Goal: Transaction & Acquisition: Book appointment/travel/reservation

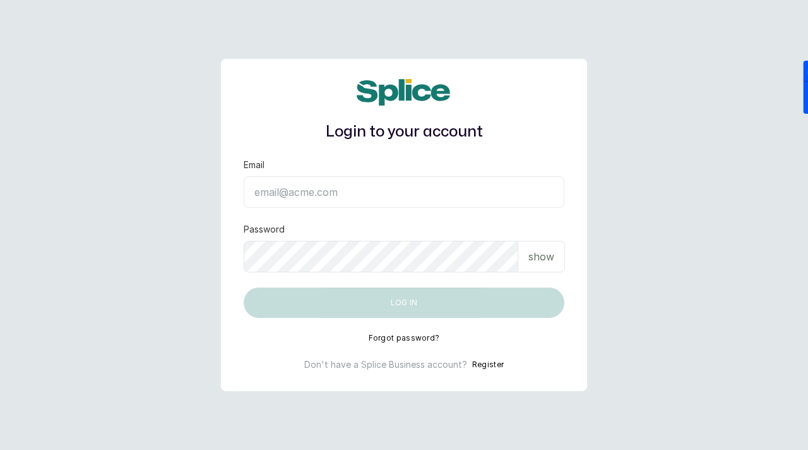
click at [332, 193] on input "Email" at bounding box center [404, 192] width 321 height 32
paste input "sknanalyticsmedaesthetics@gmail.com sAnalyticsMed2612?"
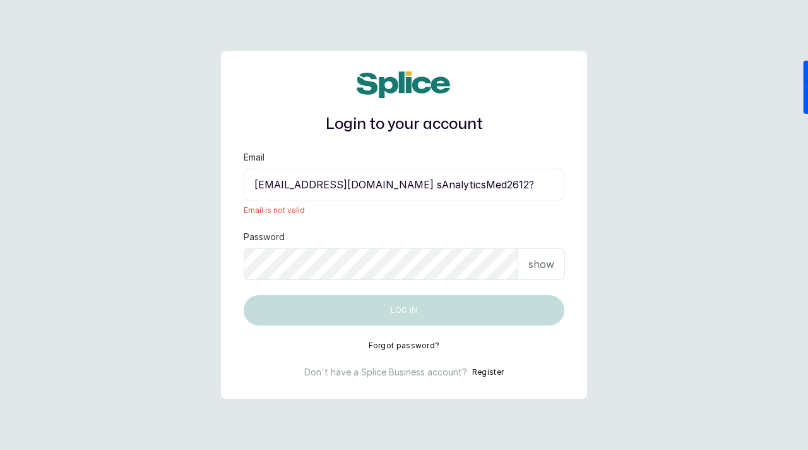
drag, startPoint x: 446, startPoint y: 189, endPoint x: 544, endPoint y: 184, distance: 97.4
click at [544, 184] on input "sknanalyticsmedaesthetics@gmail.com sAnalyticsMed2612?" at bounding box center [404, 185] width 321 height 32
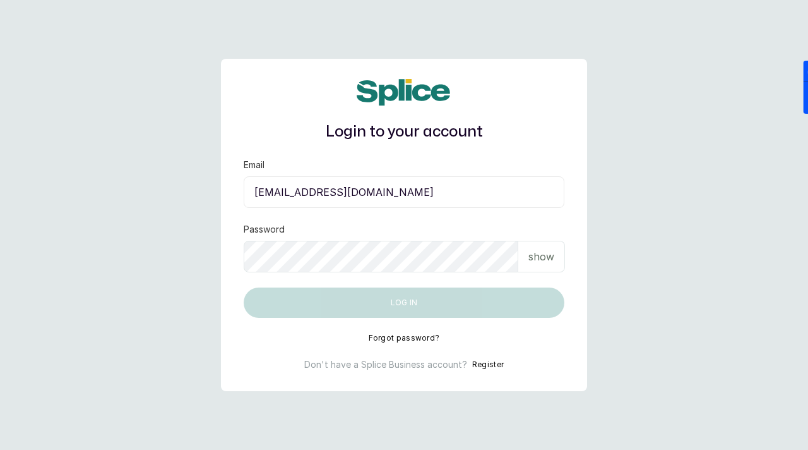
type input "[EMAIL_ADDRESS][DOMAIN_NAME]"
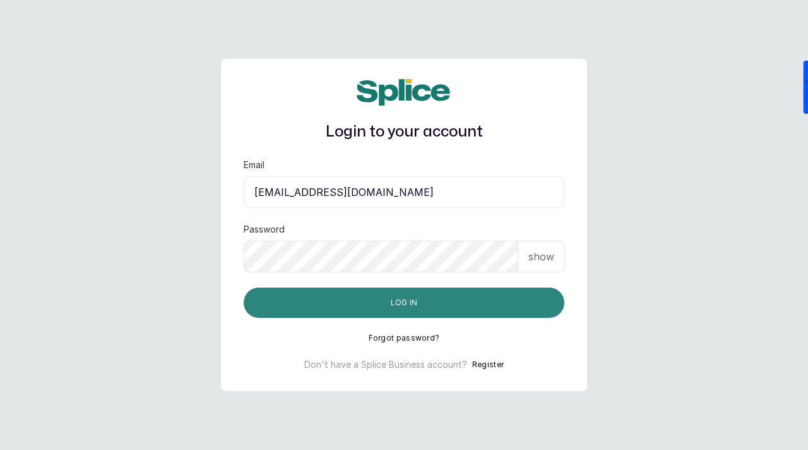
click at [455, 307] on button "Log in" at bounding box center [404, 302] width 321 height 30
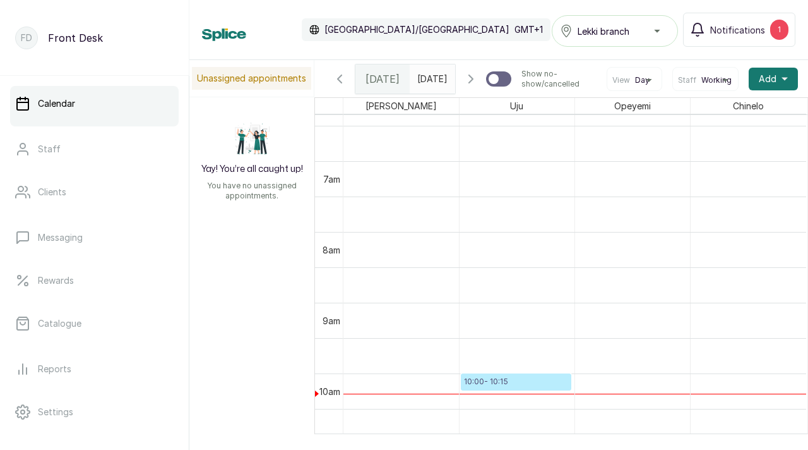
scroll to position [451, 0]
click at [711, 36] on button "Notifications 1" at bounding box center [739, 30] width 112 height 34
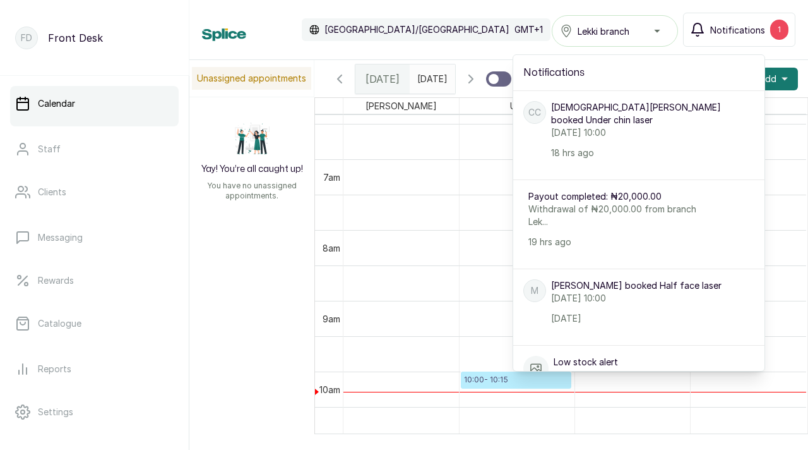
click at [629, 133] on p "Friday, 03 October 2025, 10:00" at bounding box center [638, 132] width 174 height 13
type input "dd/MM/yyyy"
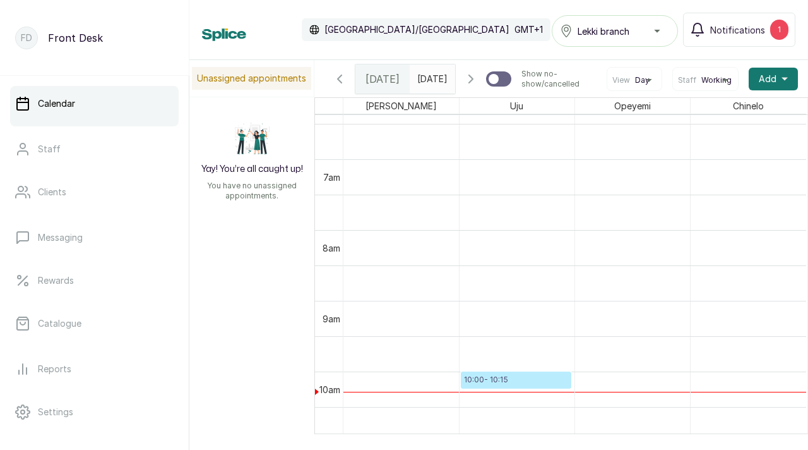
click at [419, 79] on input "dd/MM/yyyy" at bounding box center [420, 75] width 20 height 21
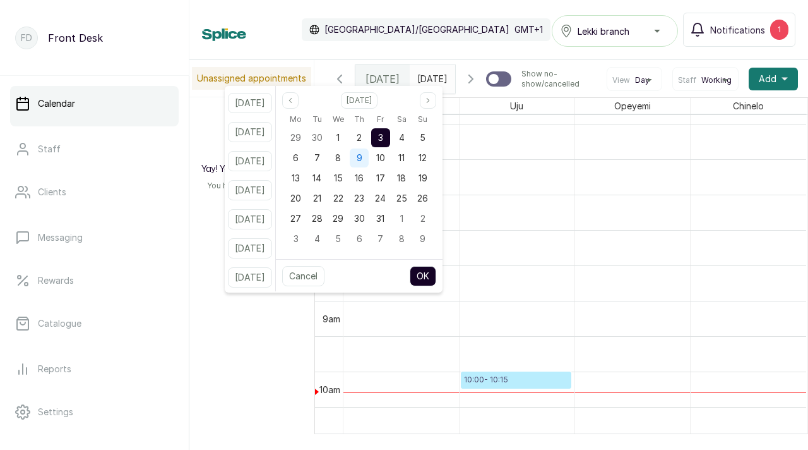
click at [369, 160] on div "9" at bounding box center [359, 157] width 19 height 19
click at [436, 271] on button "OK" at bounding box center [423, 276] width 27 height 20
type input "09/10/2025"
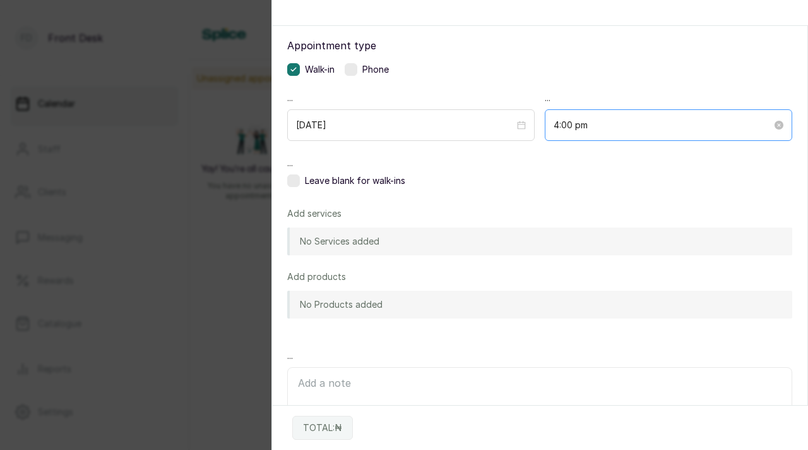
scroll to position [0, 0]
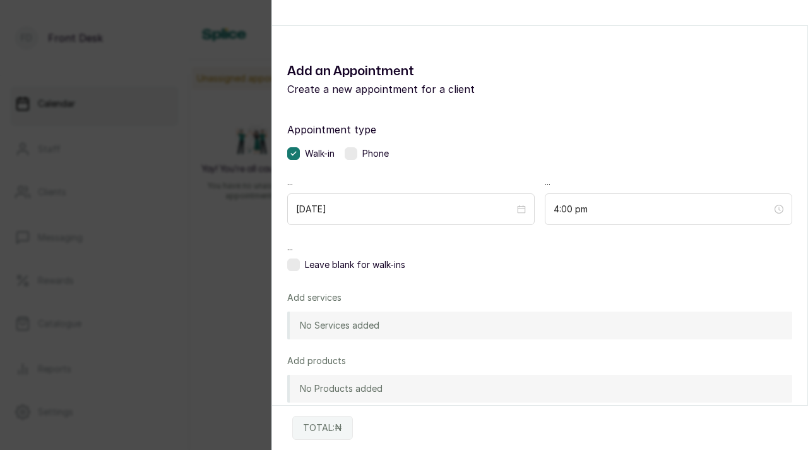
click at [426, 326] on div "No Services added" at bounding box center [539, 325] width 505 height 28
click at [239, 203] on div "Add Appointment Add an Appointment Create a new appointment for a client Appoin…" at bounding box center [404, 225] width 808 height 450
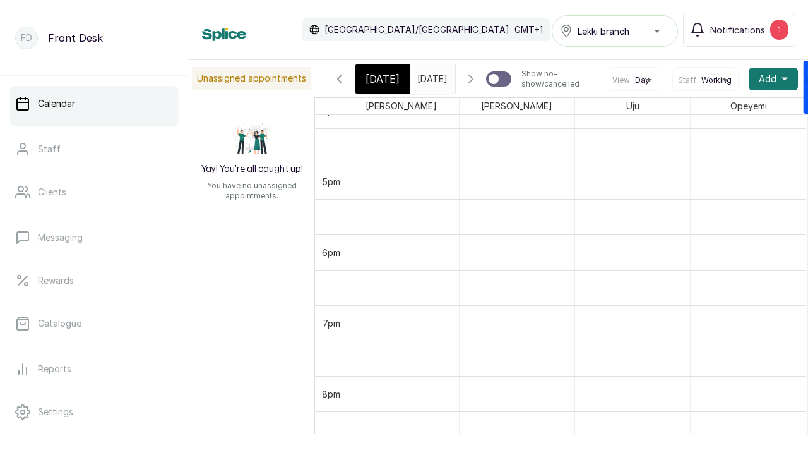
scroll to position [1087, 0]
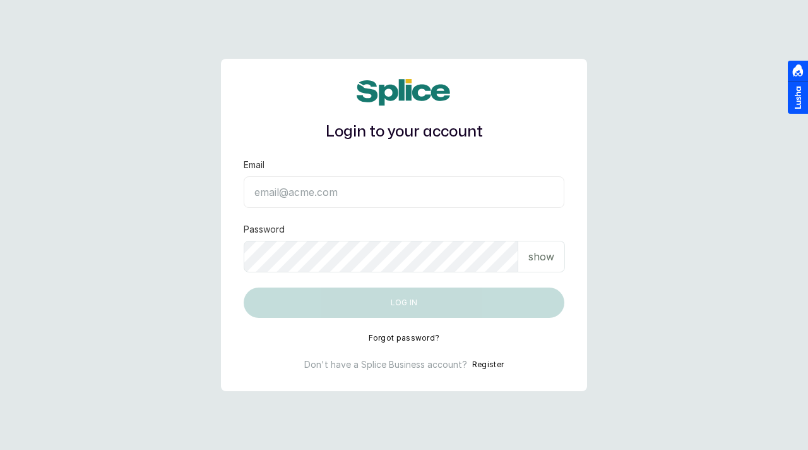
click at [294, 193] on input "Email" at bounding box center [404, 192] width 321 height 32
paste input "[EMAIL_ADDRESS][DOMAIN_NAME] sAnalyticsMed2612?"
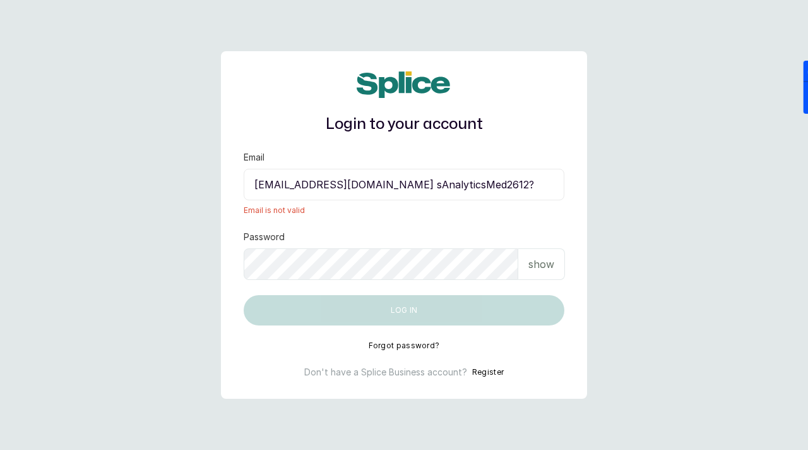
drag, startPoint x: 446, startPoint y: 184, endPoint x: 542, endPoint y: 185, distance: 96.0
click at [542, 185] on input "[EMAIL_ADDRESS][DOMAIN_NAME] sAnalyticsMed2612?" at bounding box center [404, 185] width 321 height 32
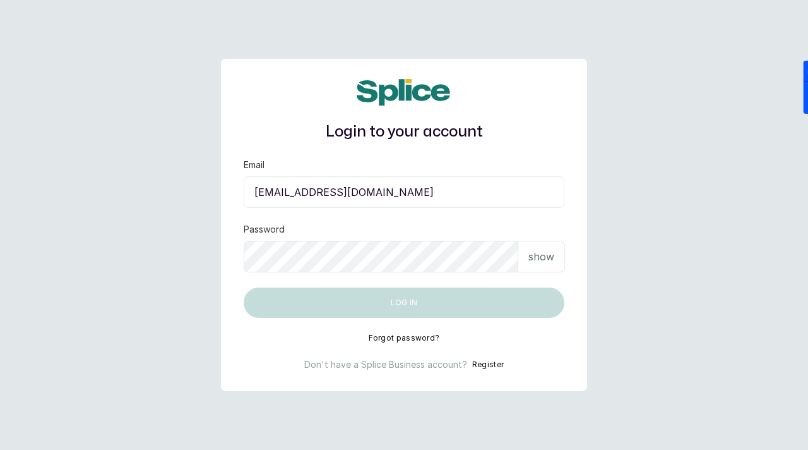
type input "[EMAIL_ADDRESS][DOMAIN_NAME]"
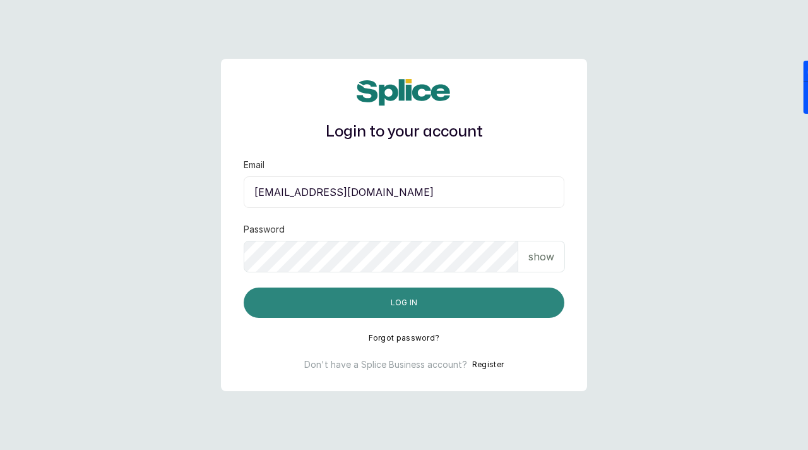
click at [453, 309] on button "Log in" at bounding box center [404, 302] width 321 height 30
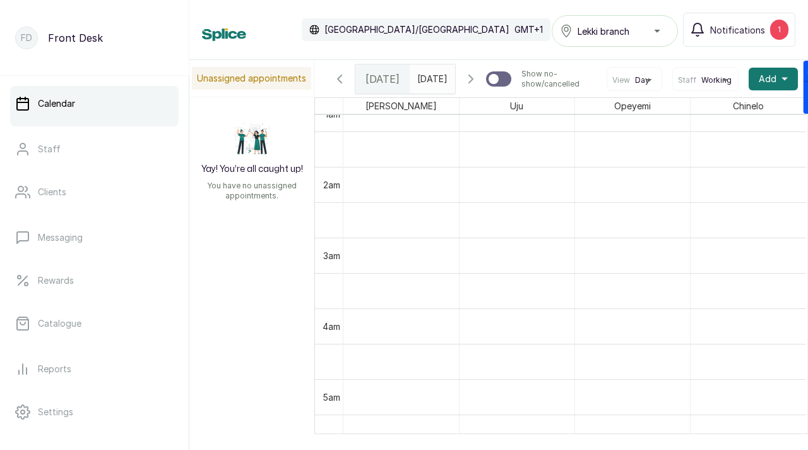
type input "dd/MM/yyyy"
click at [422, 83] on input "dd/MM/yyyy" at bounding box center [420, 75] width 20 height 21
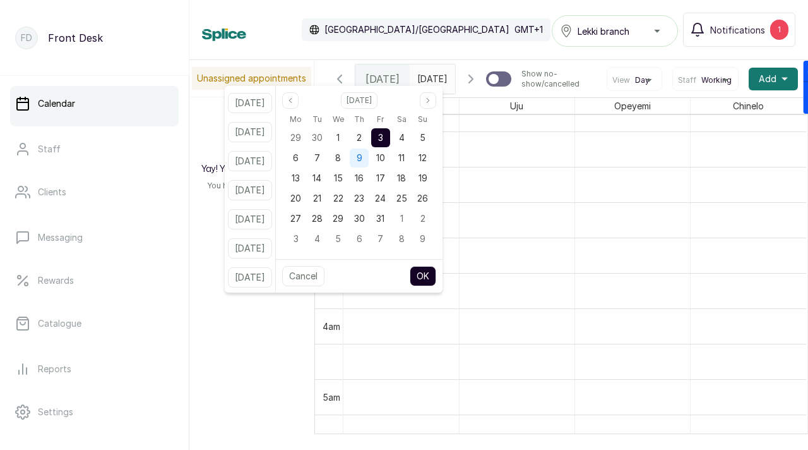
click at [362, 162] on span "9" at bounding box center [360, 157] width 6 height 11
click at [436, 276] on button "OK" at bounding box center [423, 276] width 27 height 20
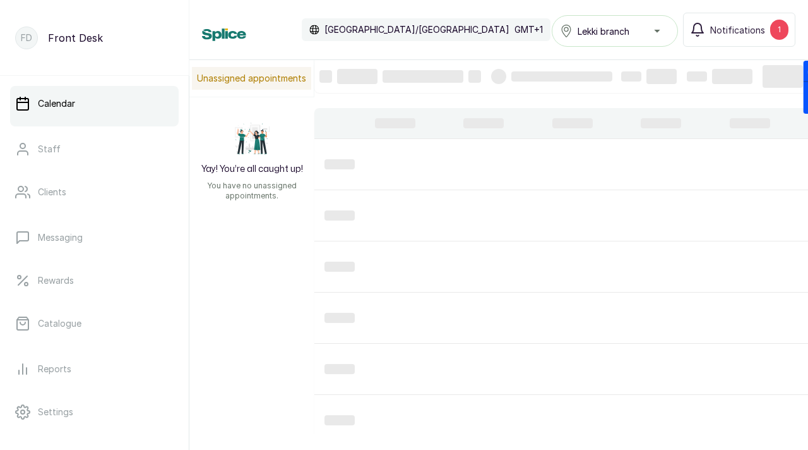
type input "09/10/2025"
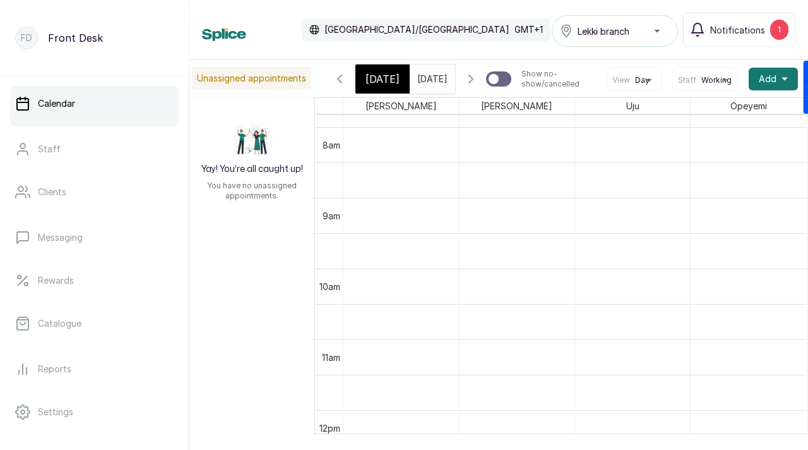
scroll to position [583, 0]
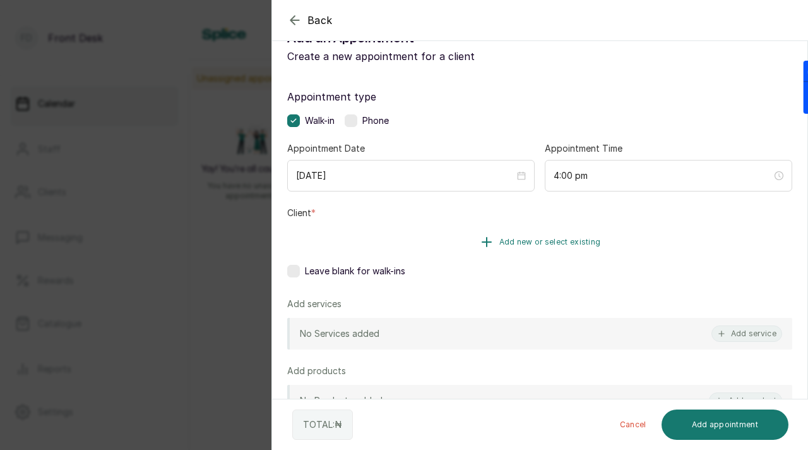
click at [508, 244] on span "Add new or select existing" at bounding box center [550, 242] width 102 height 10
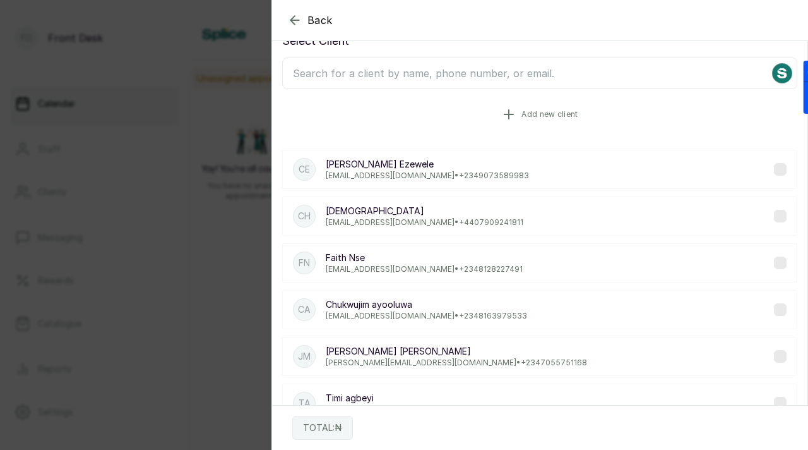
click at [518, 111] on button "Add new client" at bounding box center [539, 114] width 515 height 35
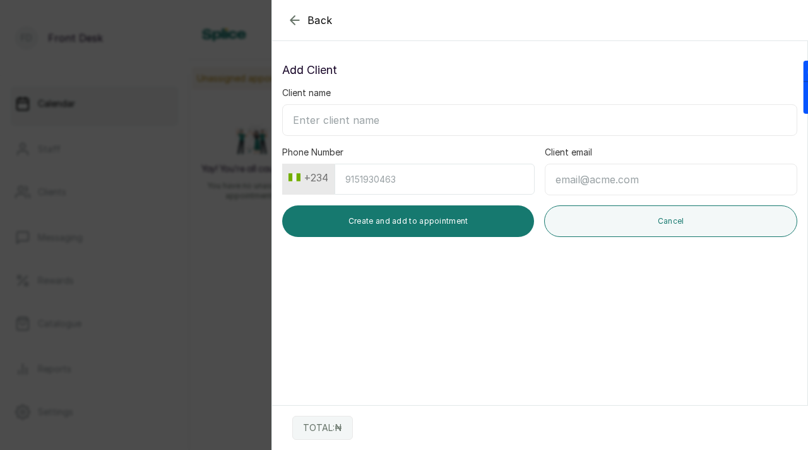
click at [409, 118] on input "Client name" at bounding box center [539, 120] width 515 height 32
paste input "Queen Enebechi Queenenebechi@gmail.com 08125821892"
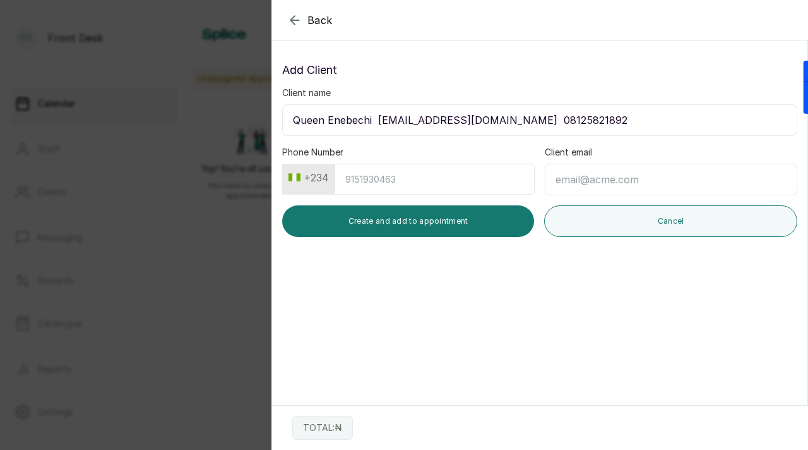
drag, startPoint x: 378, startPoint y: 121, endPoint x: 508, endPoint y: 123, distance: 129.5
click at [508, 123] on input "Queen Enebechi Queenenebechi@gmail.com 08125821892" at bounding box center [539, 120] width 515 height 32
type input "Queen Enebechi 08125821892"
click at [626, 181] on input "Client email" at bounding box center [671, 180] width 253 height 32
paste input "Queenenebechi@gmail.com"
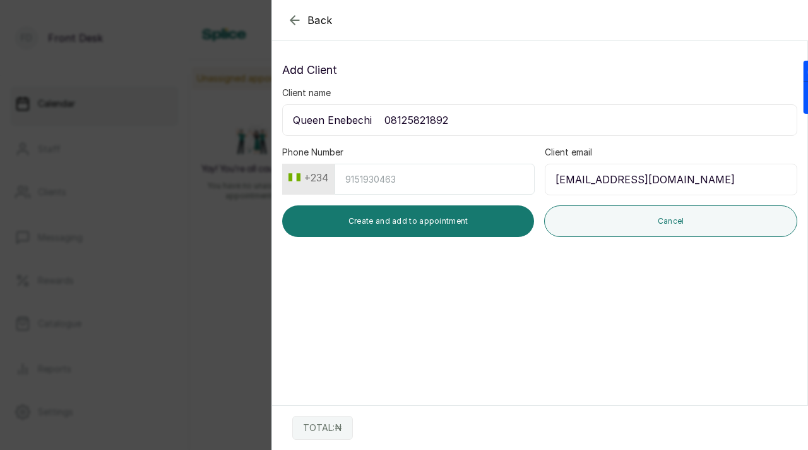
type input "Queenenebechi@gmail.com"
drag, startPoint x: 390, startPoint y: 121, endPoint x: 477, endPoint y: 120, distance: 87.1
click at [477, 120] on input "Queen Enebechi 08125821892" at bounding box center [539, 120] width 515 height 32
type input "Queen Enebechi"
click at [390, 184] on input "Phone Number" at bounding box center [435, 179] width 200 height 31
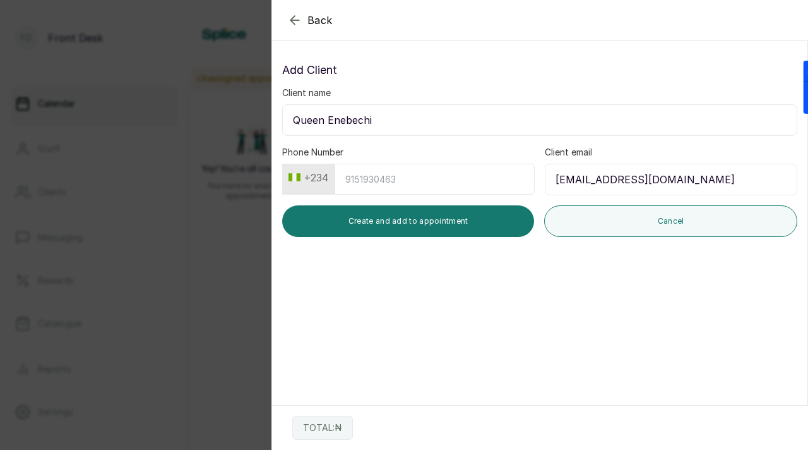
paste input "8125821892"
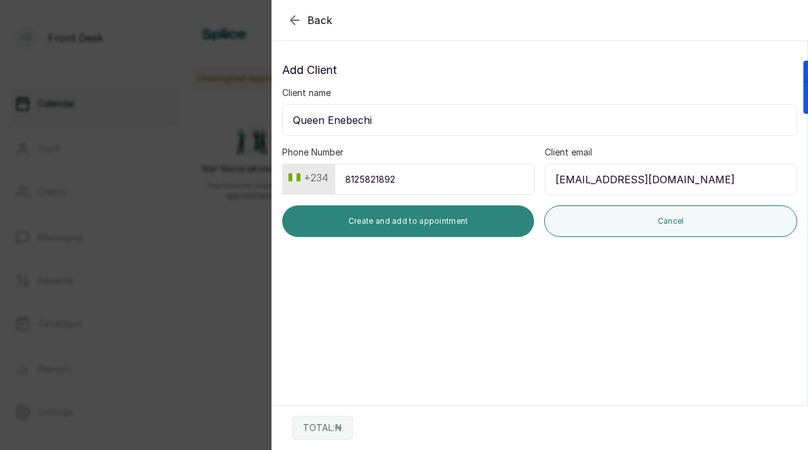
type input "8125821892"
click at [373, 224] on button "Create and add to appointment" at bounding box center [408, 221] width 252 height 32
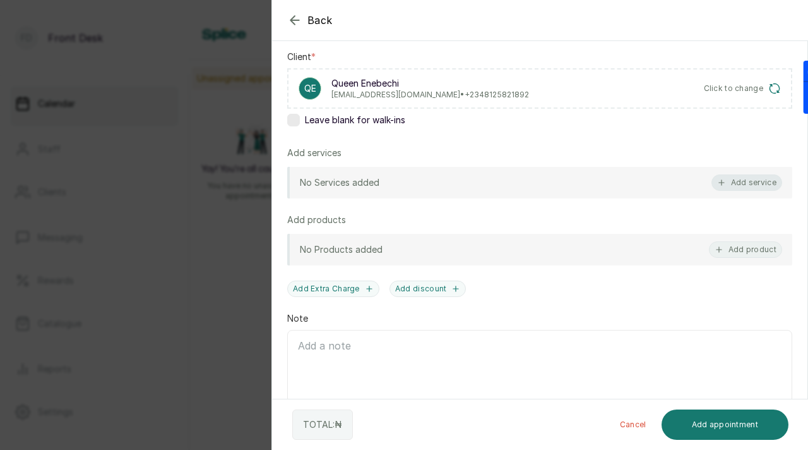
click at [714, 188] on button "Add service" at bounding box center [747, 182] width 71 height 16
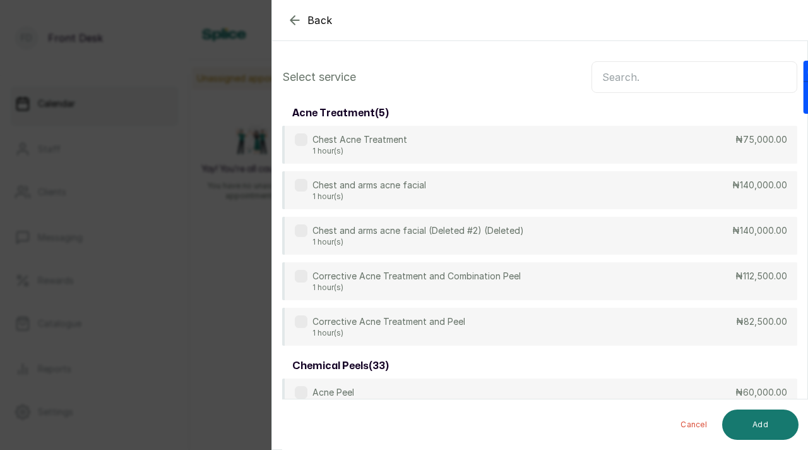
click at [645, 64] on input "text" at bounding box center [695, 77] width 206 height 32
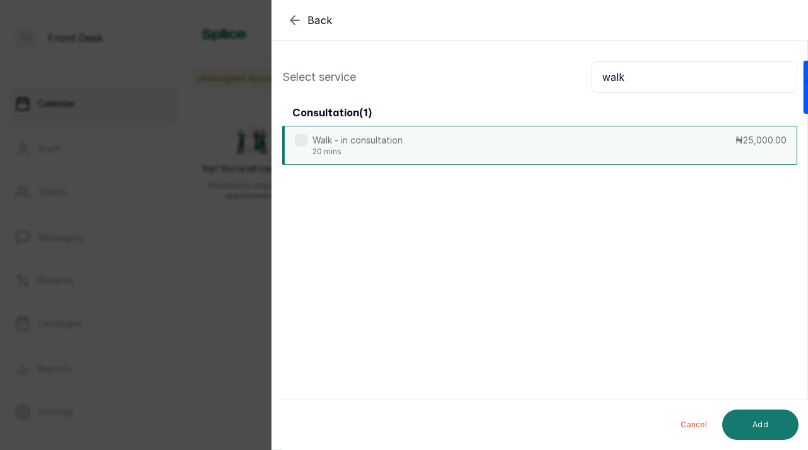
type input "walk"
click at [297, 146] on label at bounding box center [301, 140] width 13 height 13
click at [730, 425] on button "Add" at bounding box center [760, 424] width 76 height 30
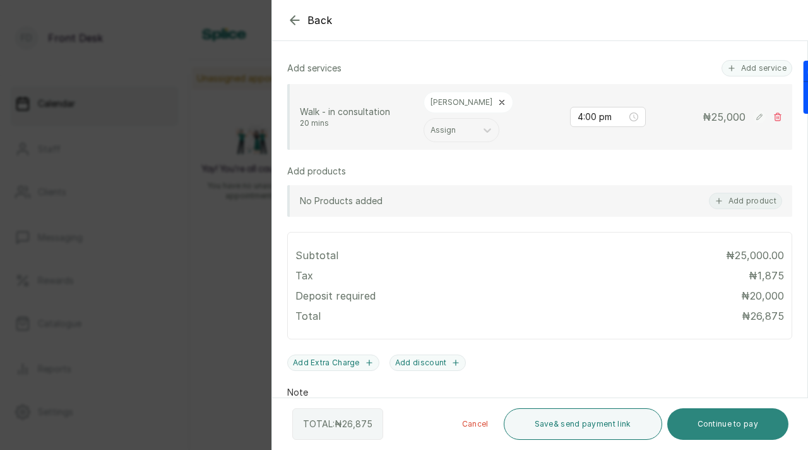
click at [716, 420] on button "Continue to pay" at bounding box center [728, 424] width 122 height 32
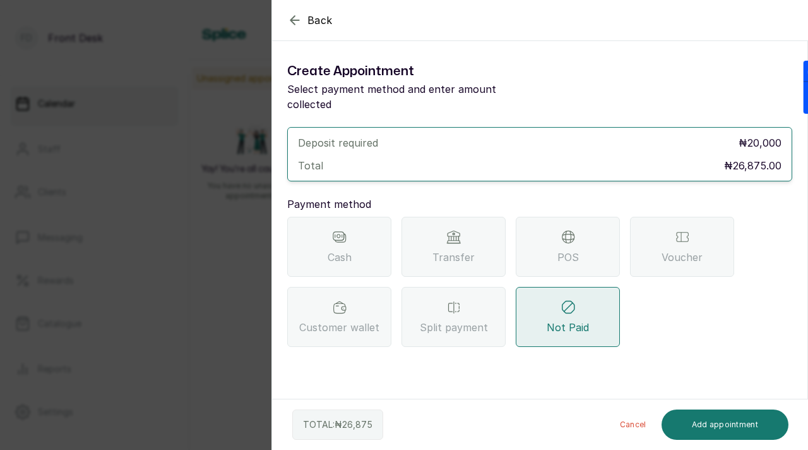
click at [455, 249] on span "Transfer" at bounding box center [454, 256] width 42 height 15
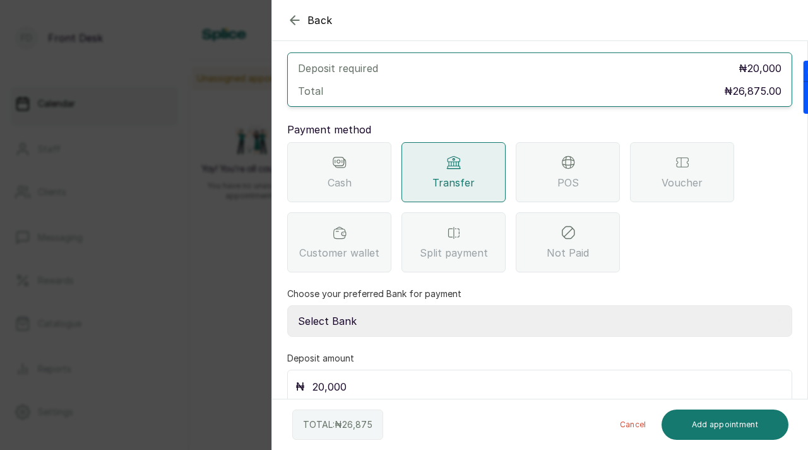
click at [394, 305] on select "Select Bank DONNA ONYENDI Fairmoney Microfinance Bank SKN ANALYTICS MED AESTH. …" at bounding box center [539, 321] width 505 height 32
select select "43272bc0-21c6-4b19-b9fb-c2093b8603c2"
click at [287, 305] on select "Select Bank DONNA ONYENDI Fairmoney Microfinance Bank SKN ANALYTICS MED AESTH. …" at bounding box center [539, 321] width 505 height 32
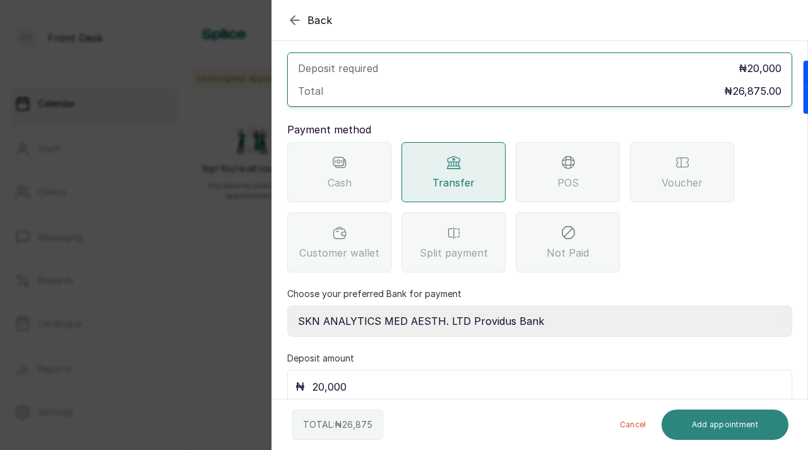
click at [695, 419] on button "Add appointment" at bounding box center [726, 424] width 128 height 30
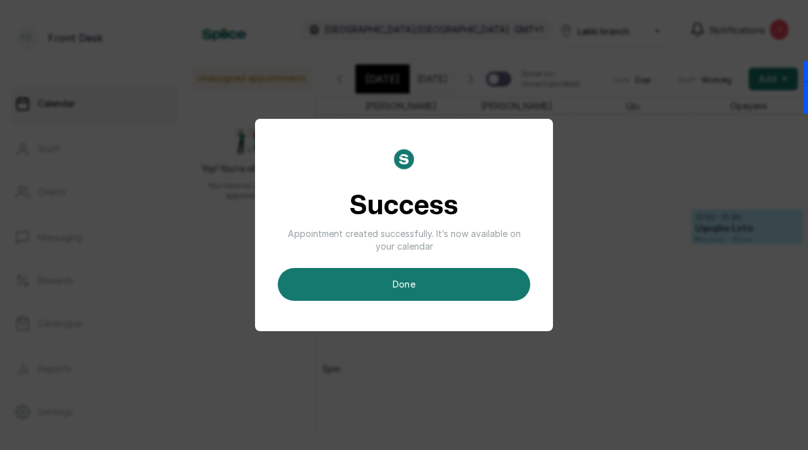
click at [510, 303] on div "Success Appointment created successfully. It’s now available on your calendar d…" at bounding box center [404, 225] width 298 height 212
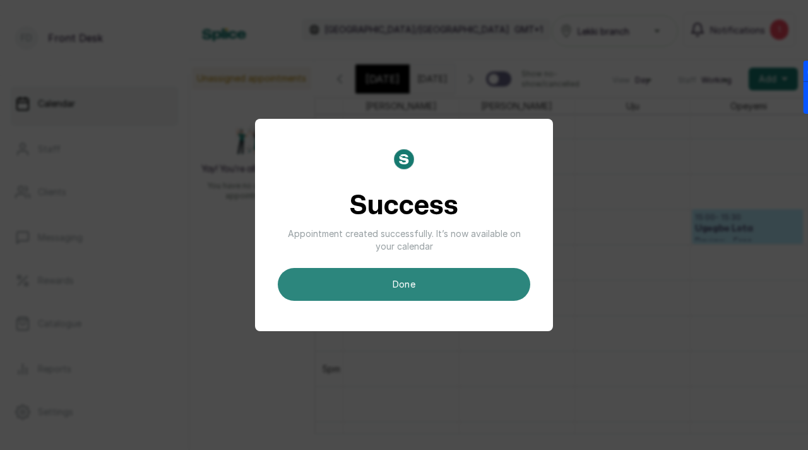
click at [508, 295] on button "done" at bounding box center [404, 284] width 253 height 33
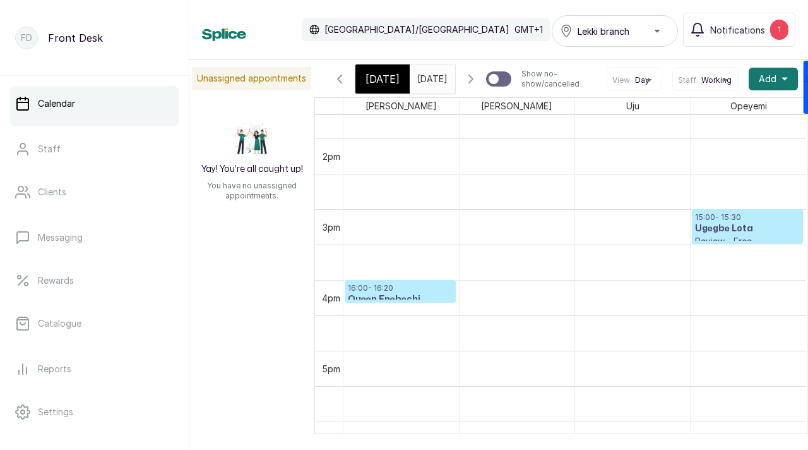
click at [412, 298] on h3 "Queen Enebechi" at bounding box center [400, 299] width 105 height 13
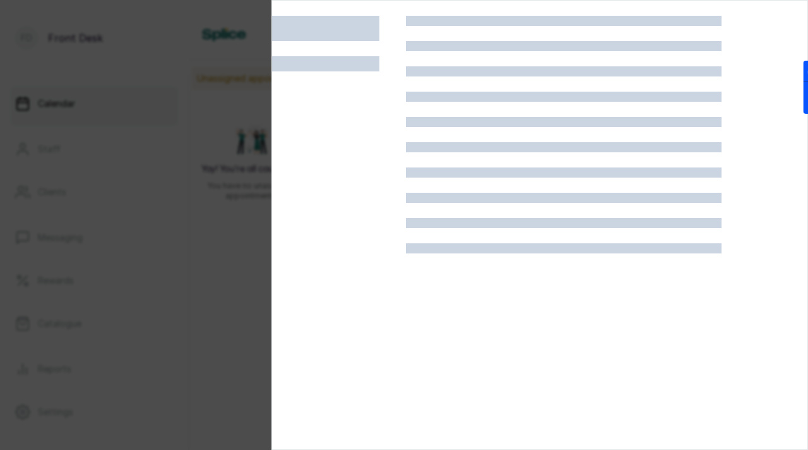
scroll to position [425, 0]
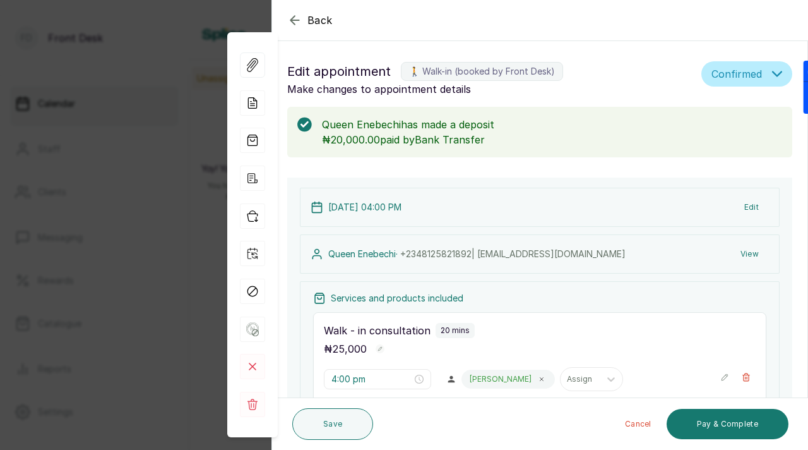
click at [248, 179] on icon "button" at bounding box center [252, 177] width 25 height 25
